Goal: Task Accomplishment & Management: Complete application form

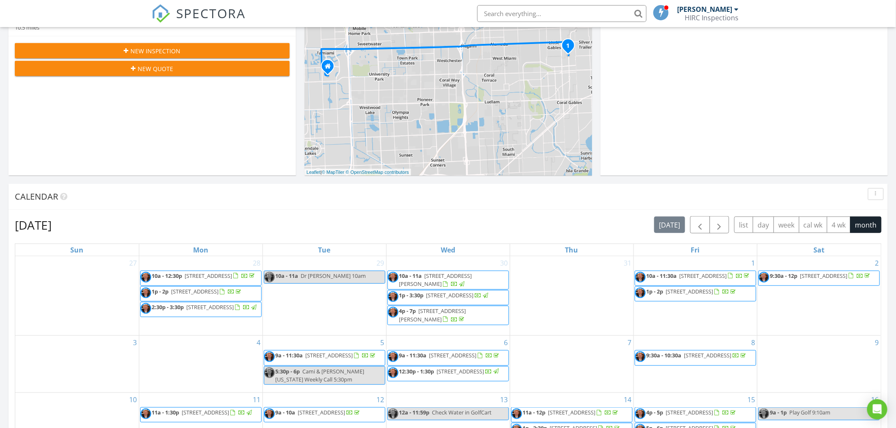
scroll to position [785, 911]
click at [164, 47] on span "New Inspection" at bounding box center [156, 51] width 50 height 9
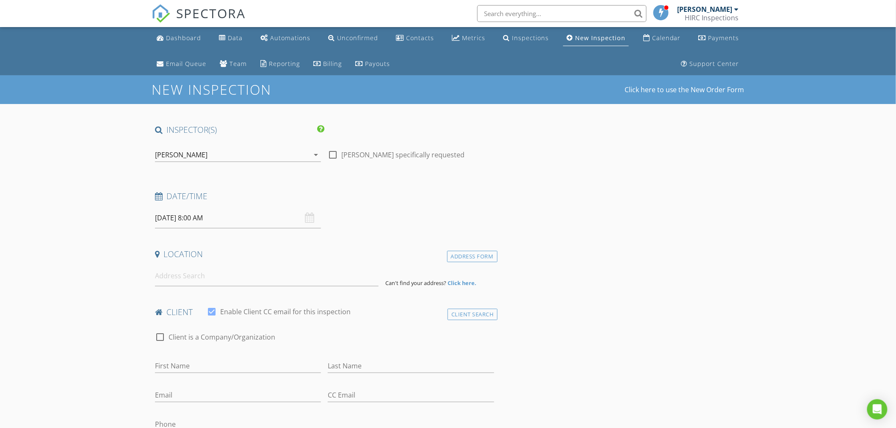
click at [175, 221] on input "08/29/2025 8:00 AM" at bounding box center [238, 218] width 166 height 21
type input "05"
type input "08/29/2025 8:05 AM"
click at [261, 358] on span at bounding box center [259, 358] width 6 height 8
type input "10"
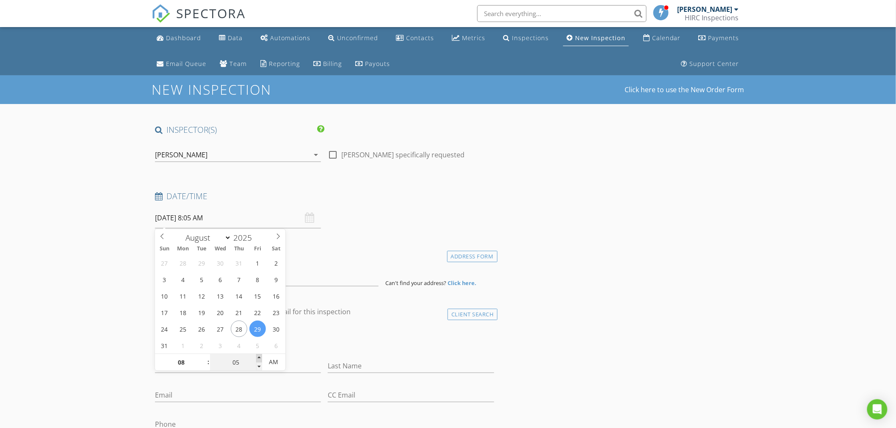
type input "08/29/2025 8:10 AM"
click at [261, 358] on span at bounding box center [259, 358] width 6 height 8
type input "15"
type input "08/29/2025 8:15 AM"
click at [261, 358] on span at bounding box center [259, 358] width 6 height 8
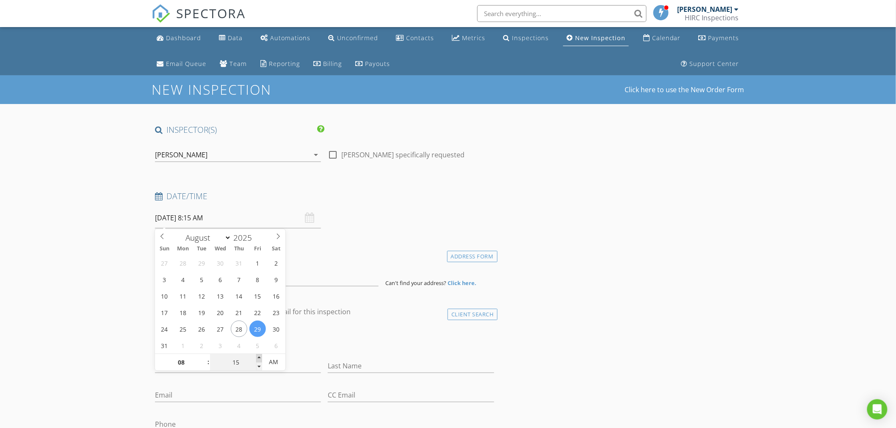
type input "20"
type input "08/29/2025 8:20 AM"
click at [261, 358] on span at bounding box center [259, 358] width 6 height 8
type input "25"
type input "08/29/2025 8:25 AM"
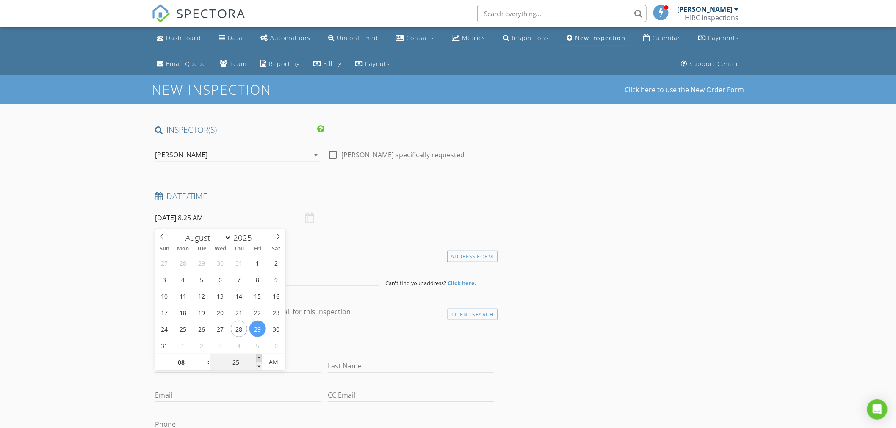
click at [261, 358] on span at bounding box center [259, 358] width 6 height 8
type input "30"
type input "[DATE] 8:30 AM"
click at [261, 358] on span at bounding box center [259, 358] width 6 height 8
click at [320, 271] on input at bounding box center [266, 276] width 223 height 21
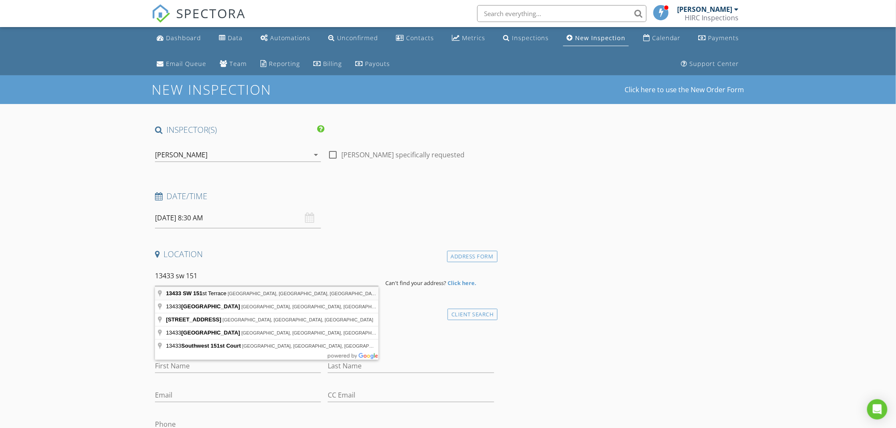
type input "13433 SW 151st Terrace, Miami, FL, USA"
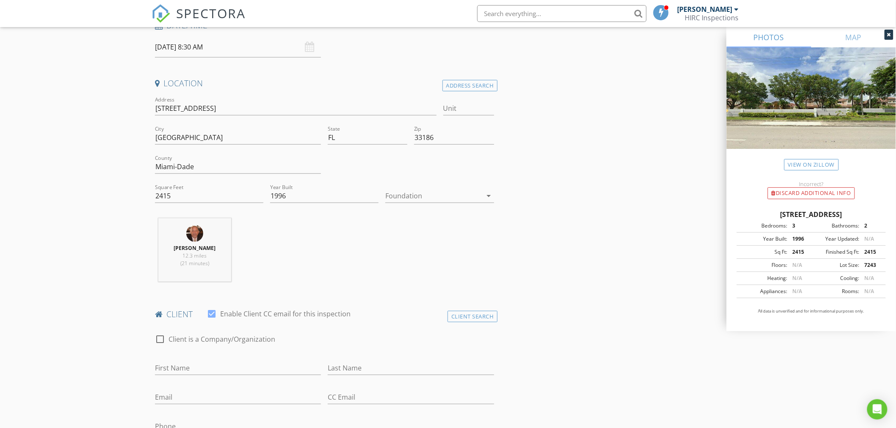
scroll to position [188, 0]
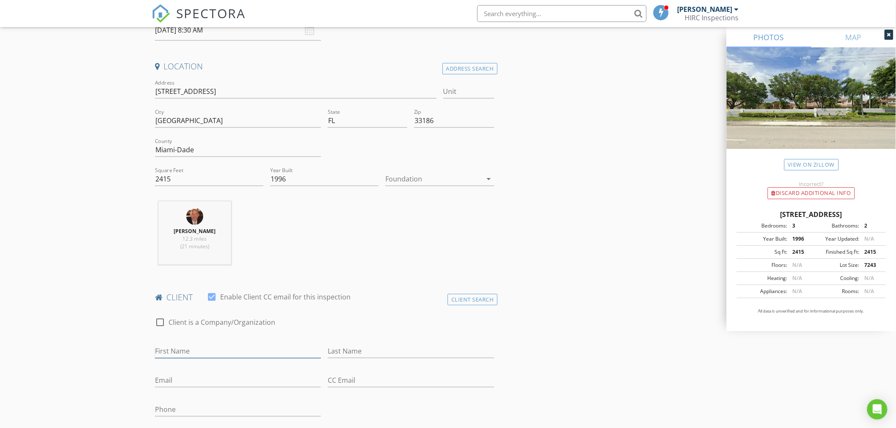
click at [187, 349] on input "First Name" at bounding box center [238, 352] width 166 height 14
type input "[PERSON_NAME]"
type input "[EMAIL_ADDRESS][DOMAIN_NAME]"
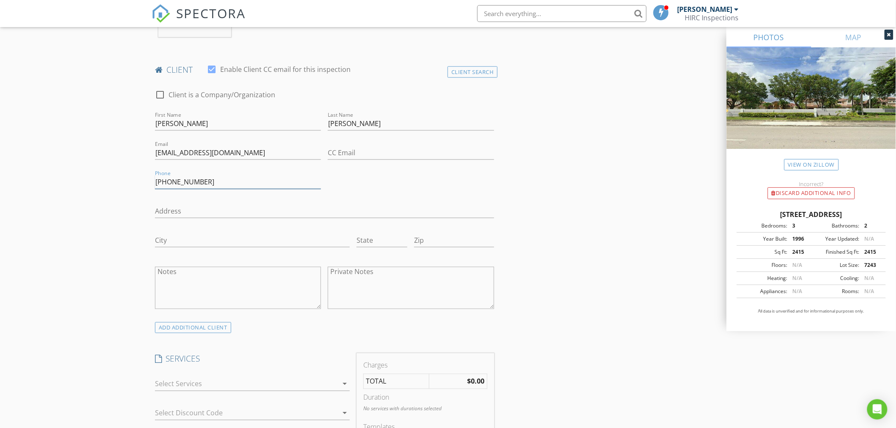
scroll to position [470, 0]
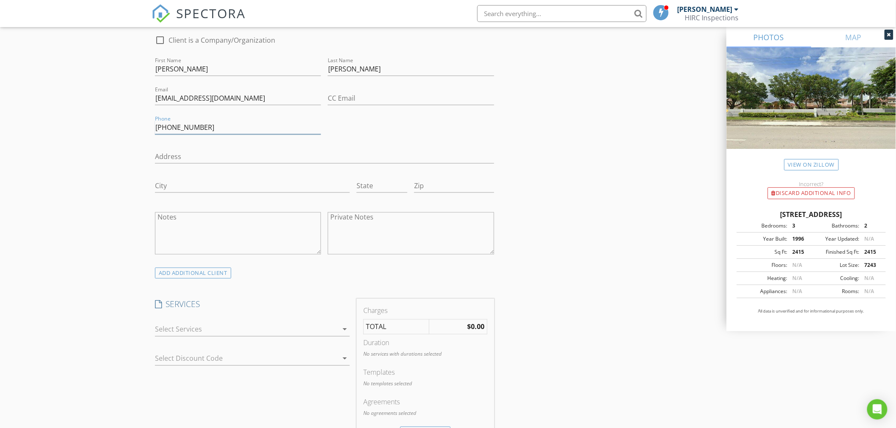
type input "[PHONE_NUMBER]"
click at [210, 336] on div at bounding box center [246, 330] width 183 height 14
click at [214, 341] on div "Four-Point Inspection" at bounding box center [261, 334] width 163 height 17
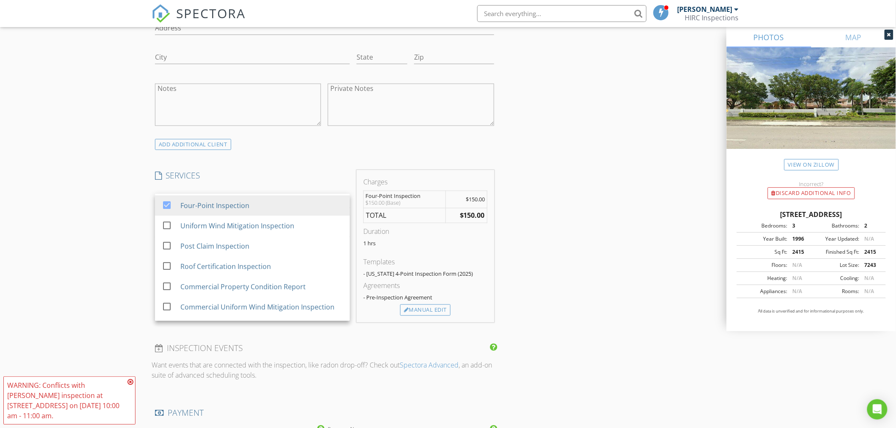
scroll to position [611, 0]
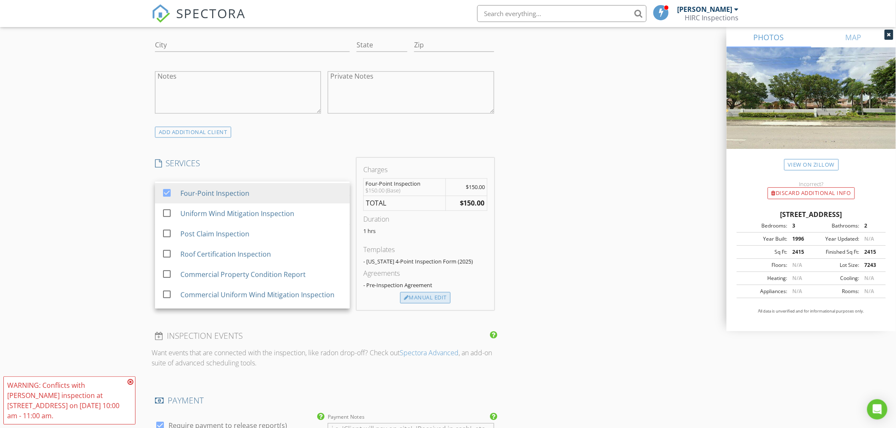
click at [423, 299] on div "Manual Edit" at bounding box center [425, 298] width 50 height 12
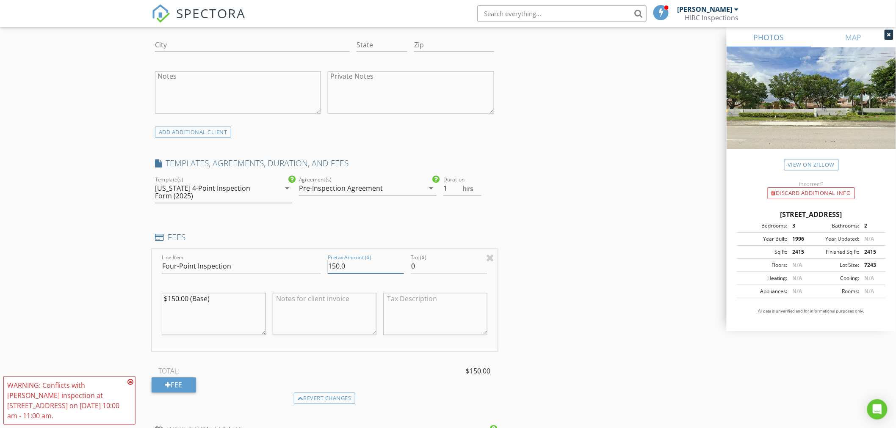
click at [339, 268] on input "150.0" at bounding box center [366, 267] width 76 height 14
type input "125.0"
click at [179, 301] on textarea "$150.00 (Base)" at bounding box center [214, 314] width 104 height 42
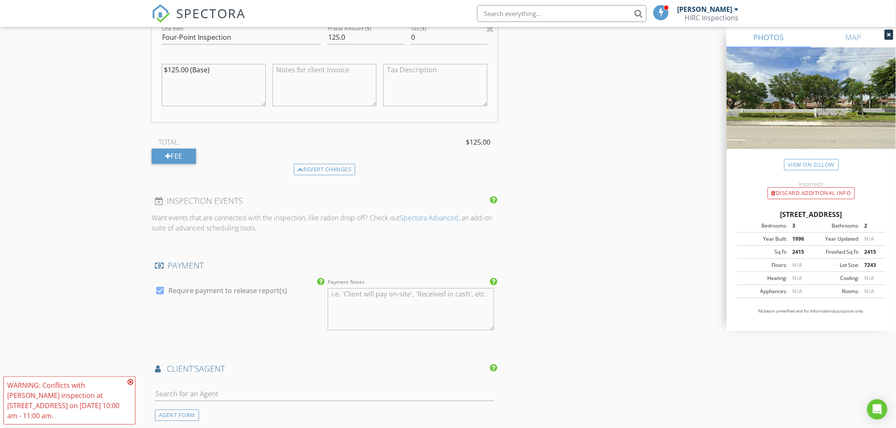
scroll to position [894, 0]
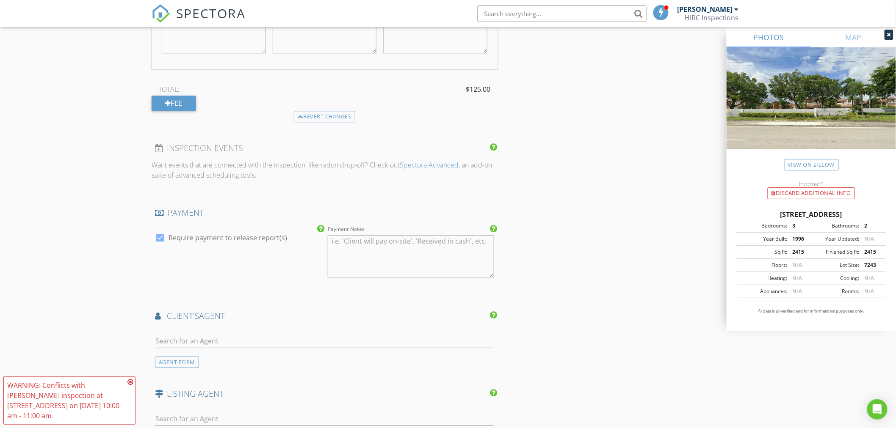
type textarea "$125.00 (Base)"
click at [182, 347] on input "text" at bounding box center [324, 341] width 339 height 14
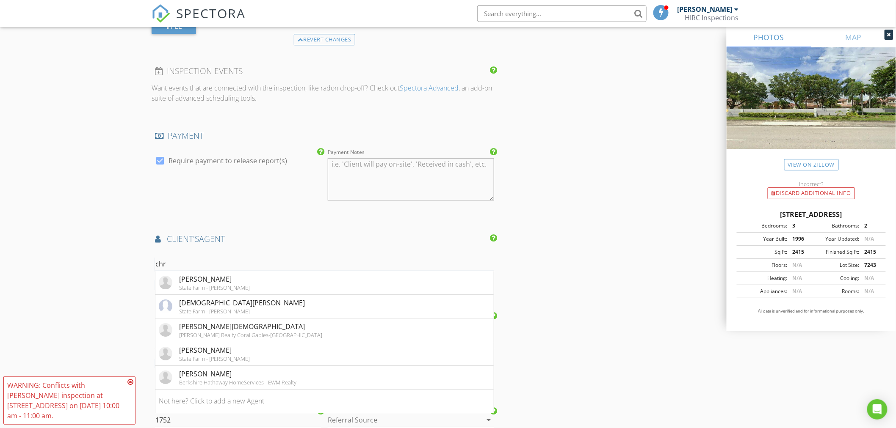
scroll to position [988, 0]
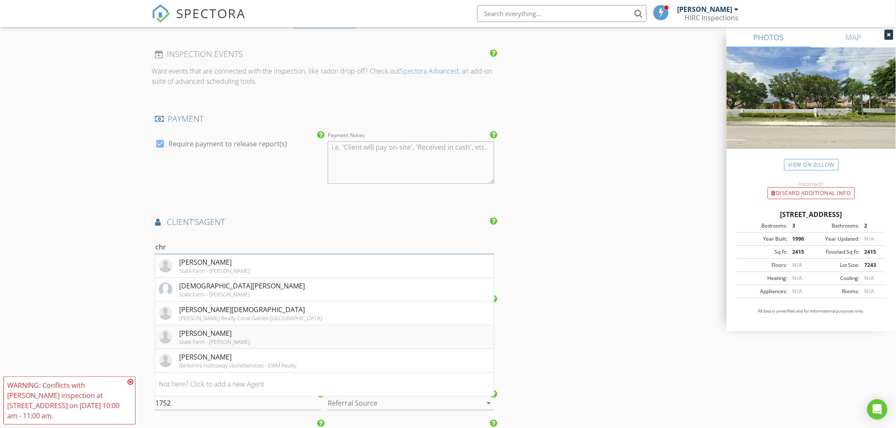
type input "chr"
click at [212, 341] on div "State Farm - [PERSON_NAME]" at bounding box center [214, 342] width 71 height 7
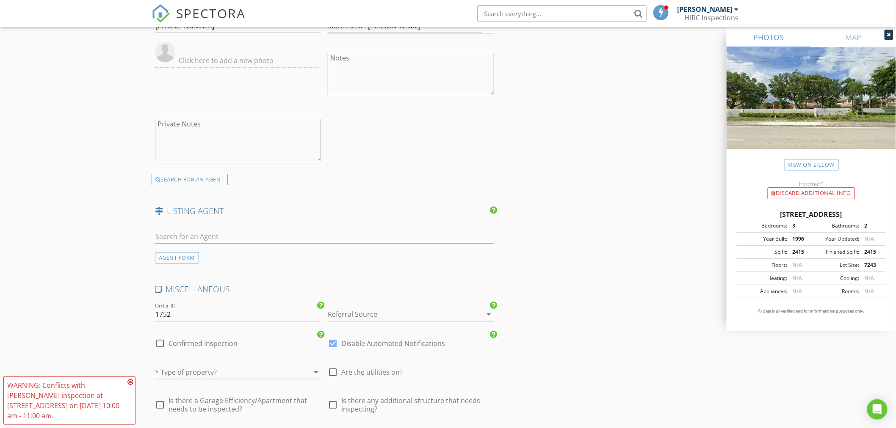
scroll to position [1270, 0]
click at [393, 315] on div at bounding box center [399, 314] width 142 height 14
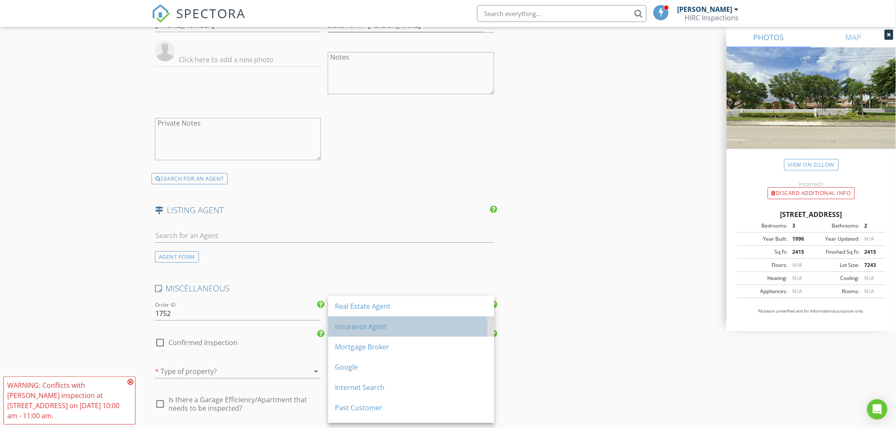
click at [387, 325] on div "Insurance Agent" at bounding box center [411, 327] width 152 height 10
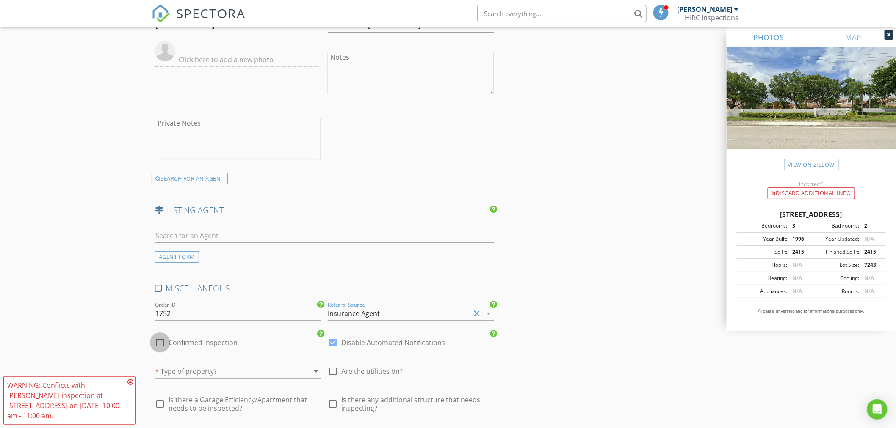
click at [163, 344] on div at bounding box center [160, 343] width 14 height 14
checkbox input "true"
click at [335, 345] on div at bounding box center [333, 343] width 14 height 14
checkbox input "false"
click at [331, 371] on div at bounding box center [333, 371] width 14 height 14
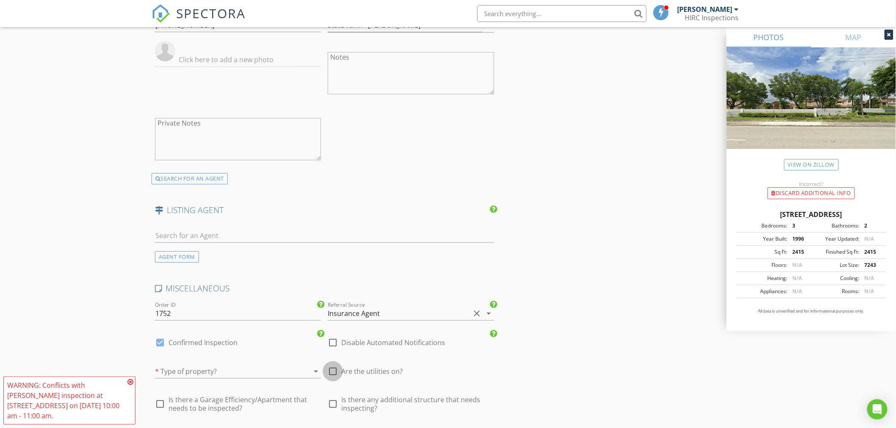
checkbox input "true"
click at [229, 370] on div at bounding box center [226, 372] width 142 height 14
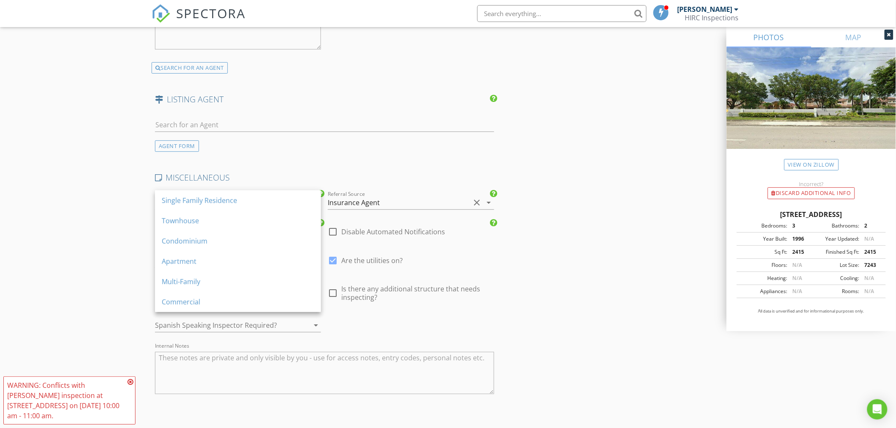
scroll to position [1411, 0]
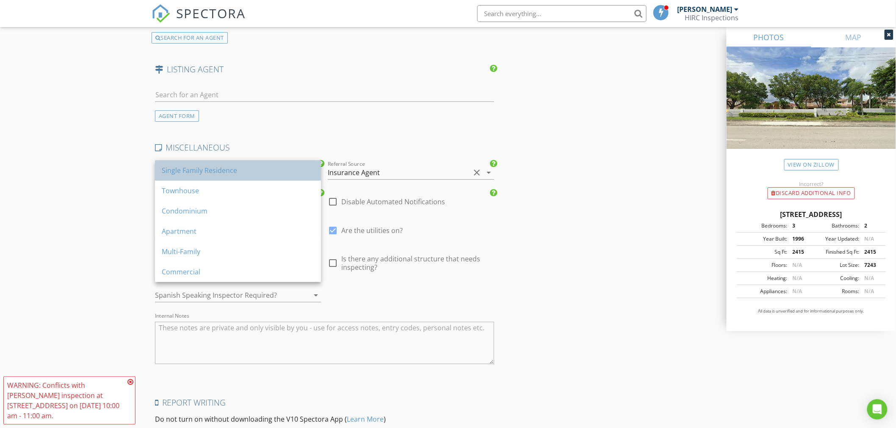
click at [195, 167] on div "Single Family Residence" at bounding box center [238, 171] width 152 height 10
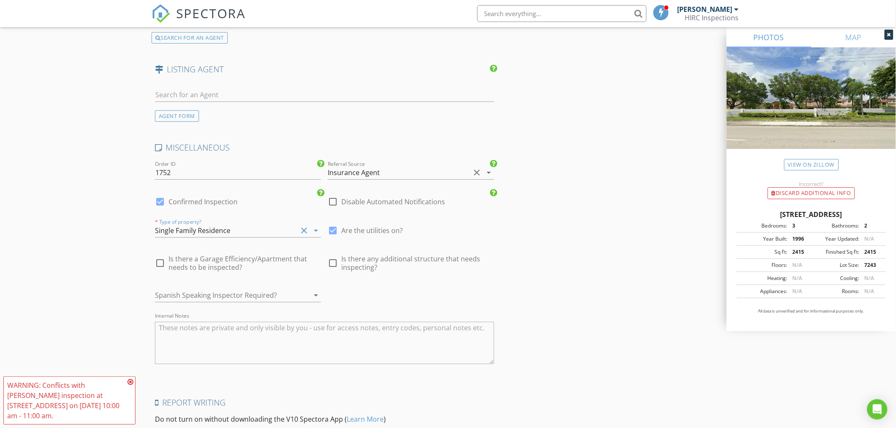
click at [233, 299] on div at bounding box center [226, 296] width 142 height 14
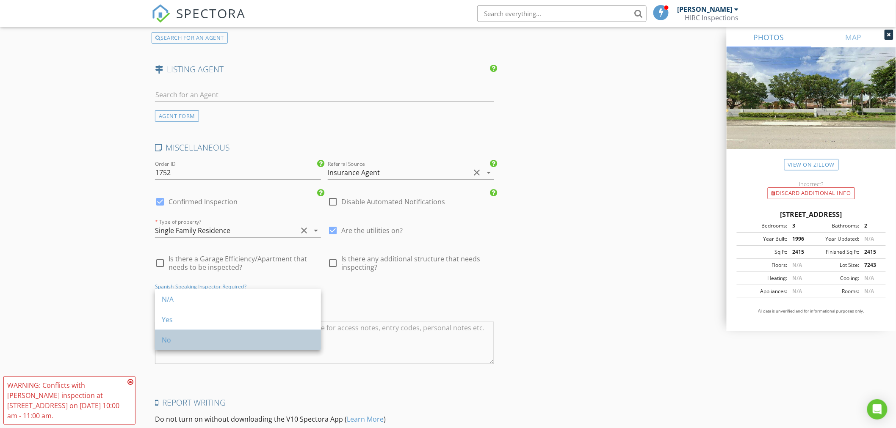
click at [211, 341] on div "No" at bounding box center [238, 340] width 152 height 10
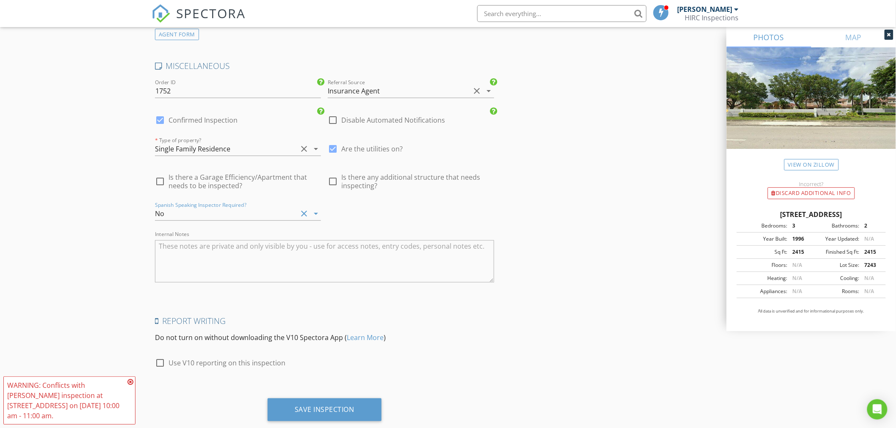
scroll to position [1513, 0]
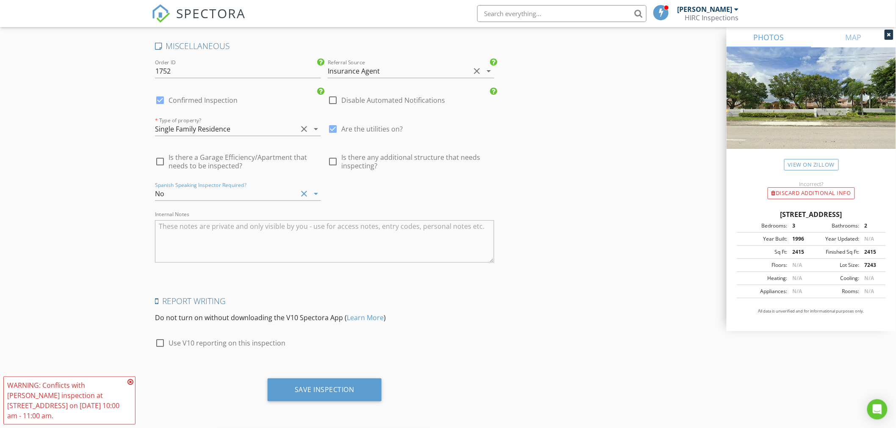
click at [160, 344] on div at bounding box center [160, 343] width 14 height 14
checkbox input "true"
click at [329, 388] on div "Save Inspection" at bounding box center [325, 390] width 60 height 8
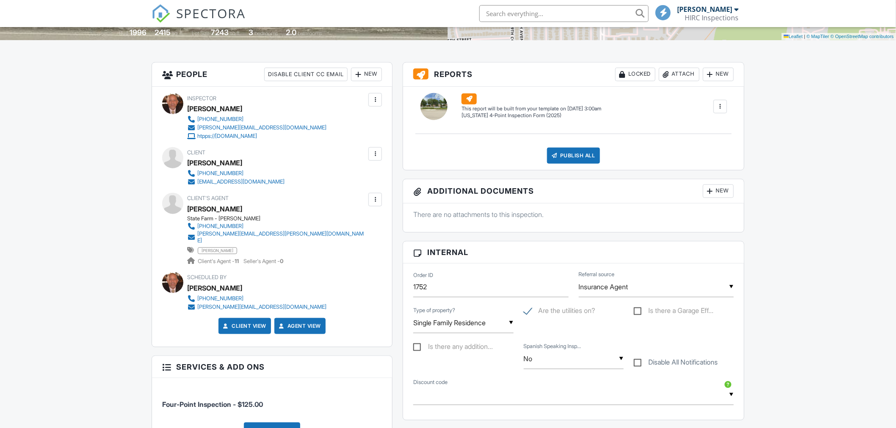
scroll to position [116, 0]
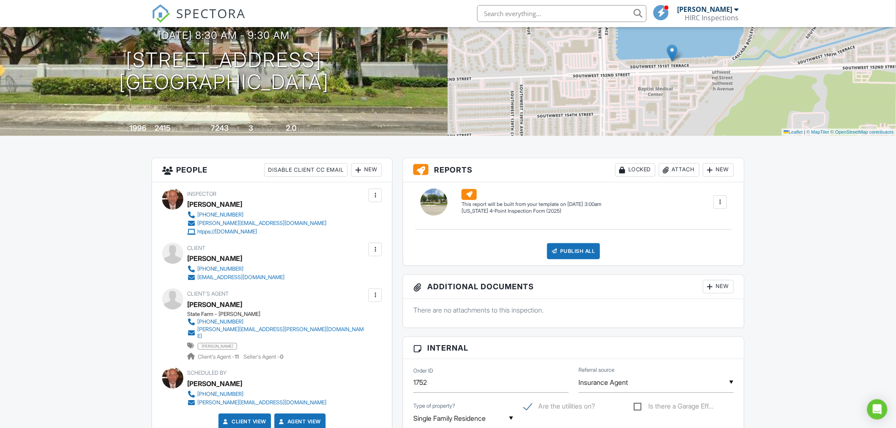
click at [721, 201] on div at bounding box center [720, 202] width 8 height 8
click at [708, 223] on div "Build Now" at bounding box center [702, 226] width 41 height 10
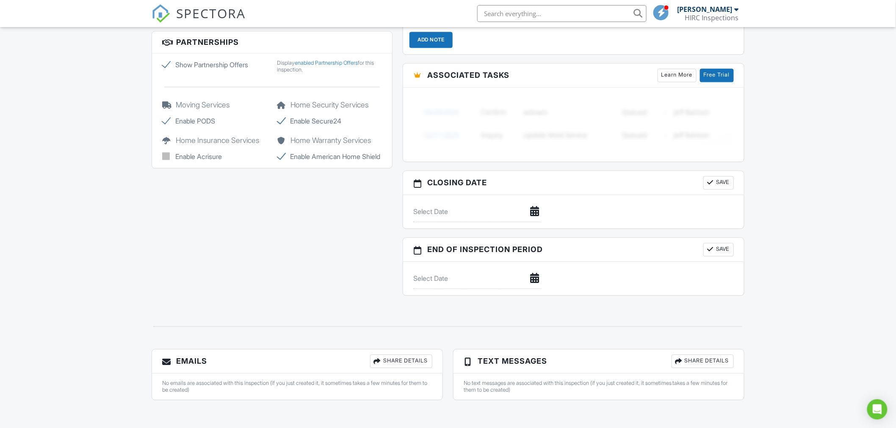
scroll to position [775, 0]
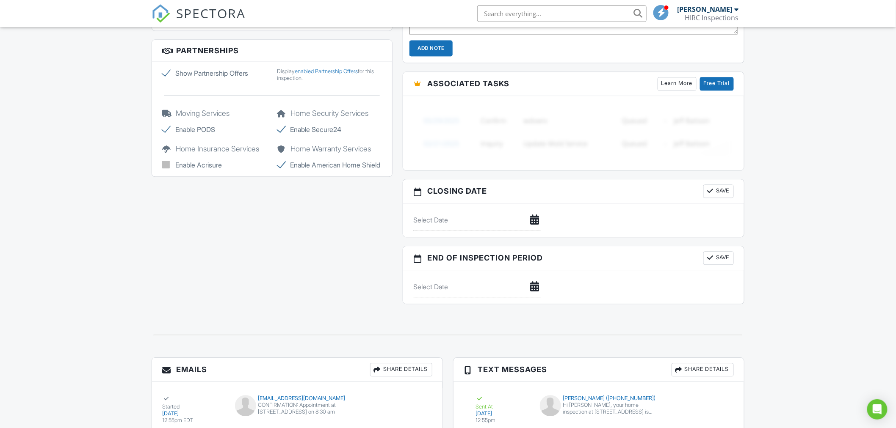
scroll to position [746, 0]
